Goal: Ask a question: Seek information or help from site administrators or community

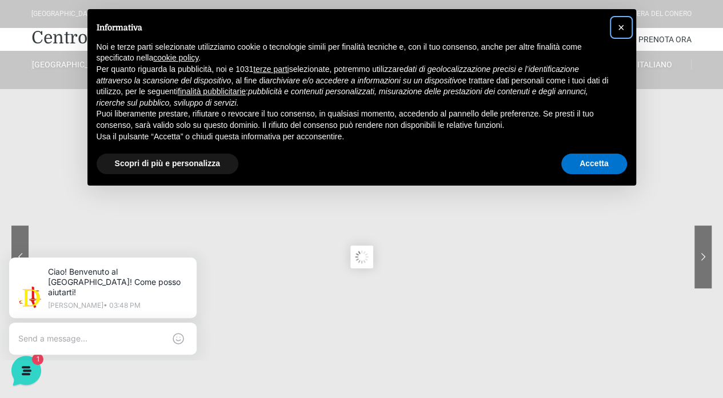
click at [626, 30] on button "×" at bounding box center [621, 27] width 18 height 18
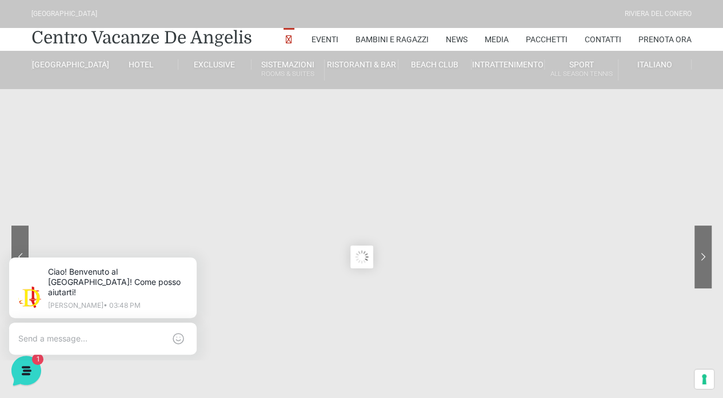
click at [139, 334] on textarea at bounding box center [91, 339] width 146 height 10
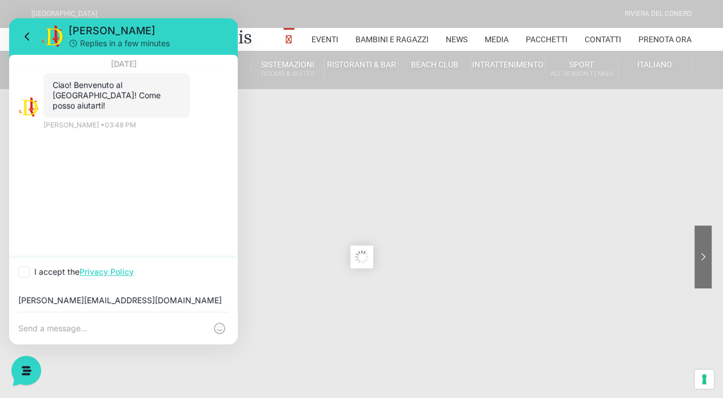
type input "[PERSON_NAME][EMAIL_ADDRESS][DOMAIN_NAME]"
click at [32, 273] on label "I accept the Privacy Policy" at bounding box center [75, 271] width 115 height 11
click at [26, 273] on input "I accept the Privacy Policy" at bounding box center [21, 272] width 7 height 7
checkbox input "true"
click at [90, 324] on textarea at bounding box center [111, 328] width 187 height 10
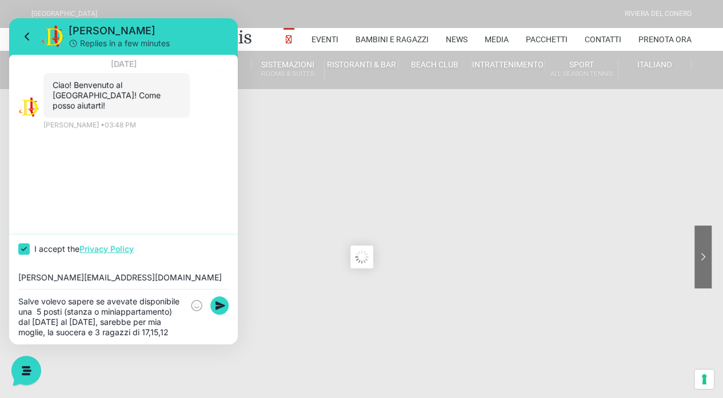
scroll to position [10, 0]
type textarea "Salve volevo sapere se avevate disponibile una 5 posti (stanza o miniappartamen…"
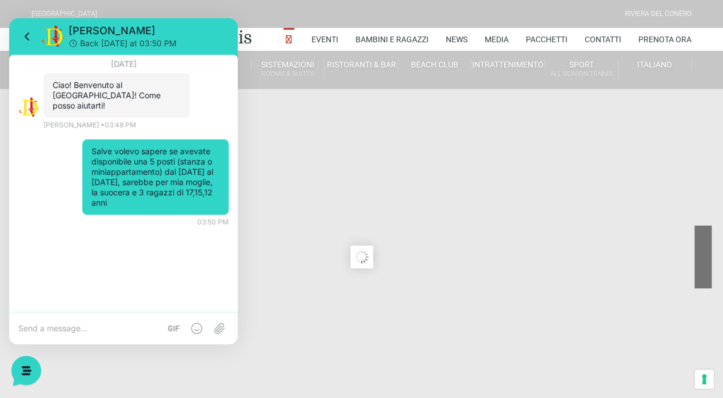
click at [697, 257] on div at bounding box center [660, 266] width 103 height 80
click at [697, 257] on sr7-nav-img-live at bounding box center [660, 257] width 103 height 63
click at [653, 254] on sr7-nav-img-live at bounding box center [660, 257] width 103 height 63
click at [464, 115] on sr7-content at bounding box center [361, 257] width 723 height 514
drag, startPoint x: 206, startPoint y: 47, endPoint x: 276, endPoint y: 78, distance: 76.5
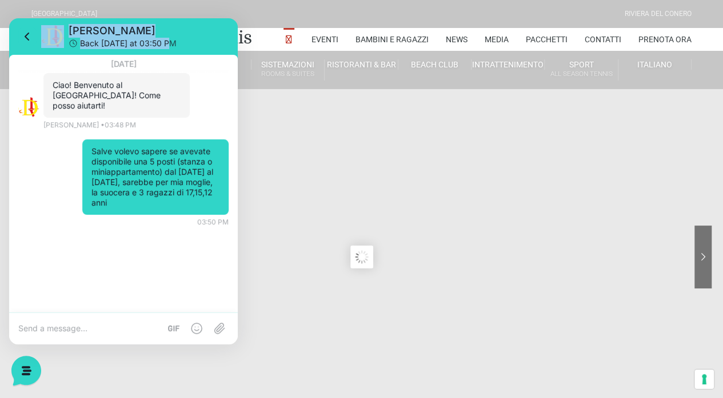
click html "[PERSON_NAME] Back [DATE] at 03:50 PM [DATE] Ciao! Benvenuto al [GEOGRAPHIC_DAT…"
